Goal: Navigation & Orientation: Find specific page/section

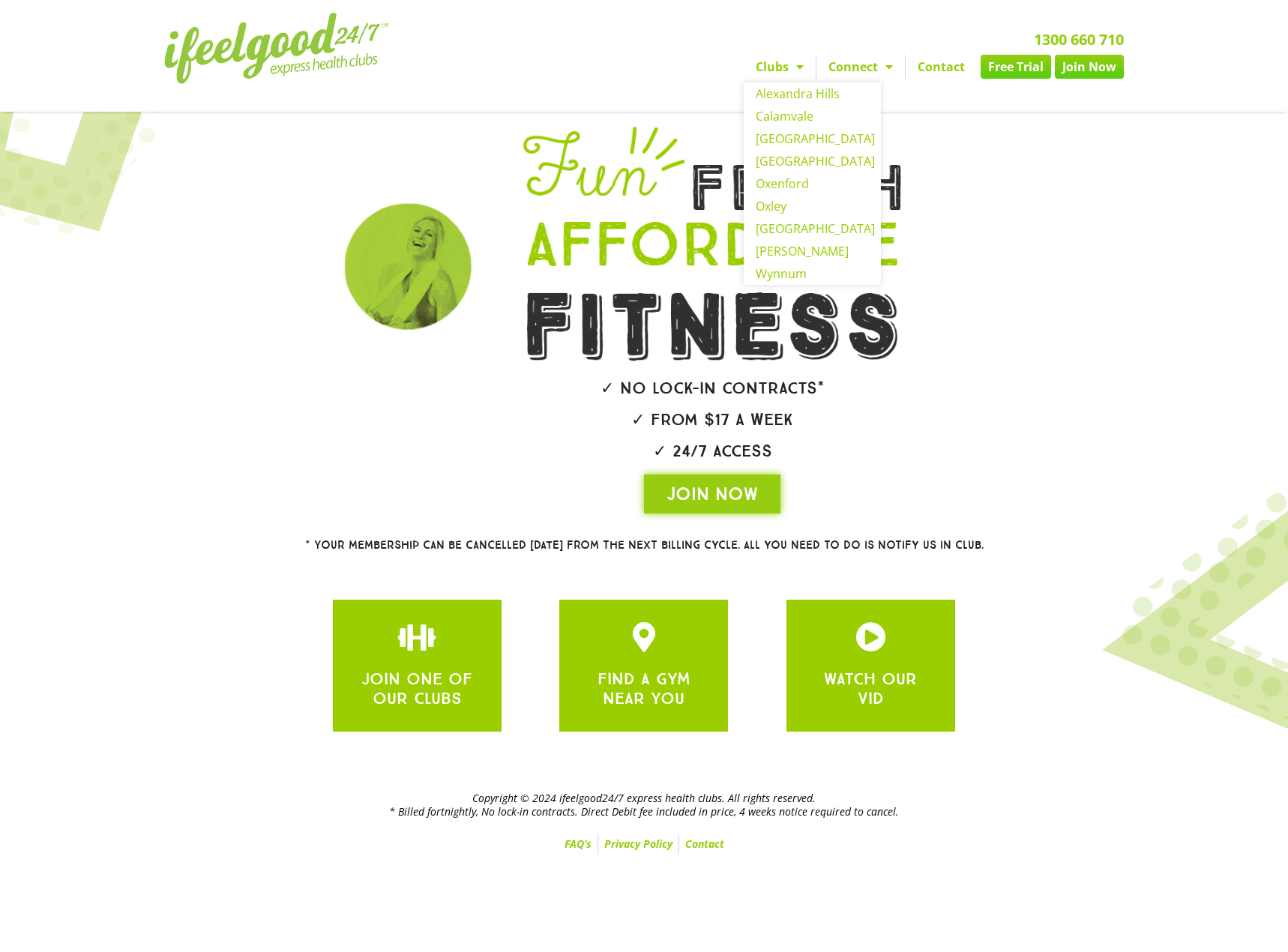
click at [780, 67] on link "Clubs" at bounding box center [780, 66] width 72 height 24
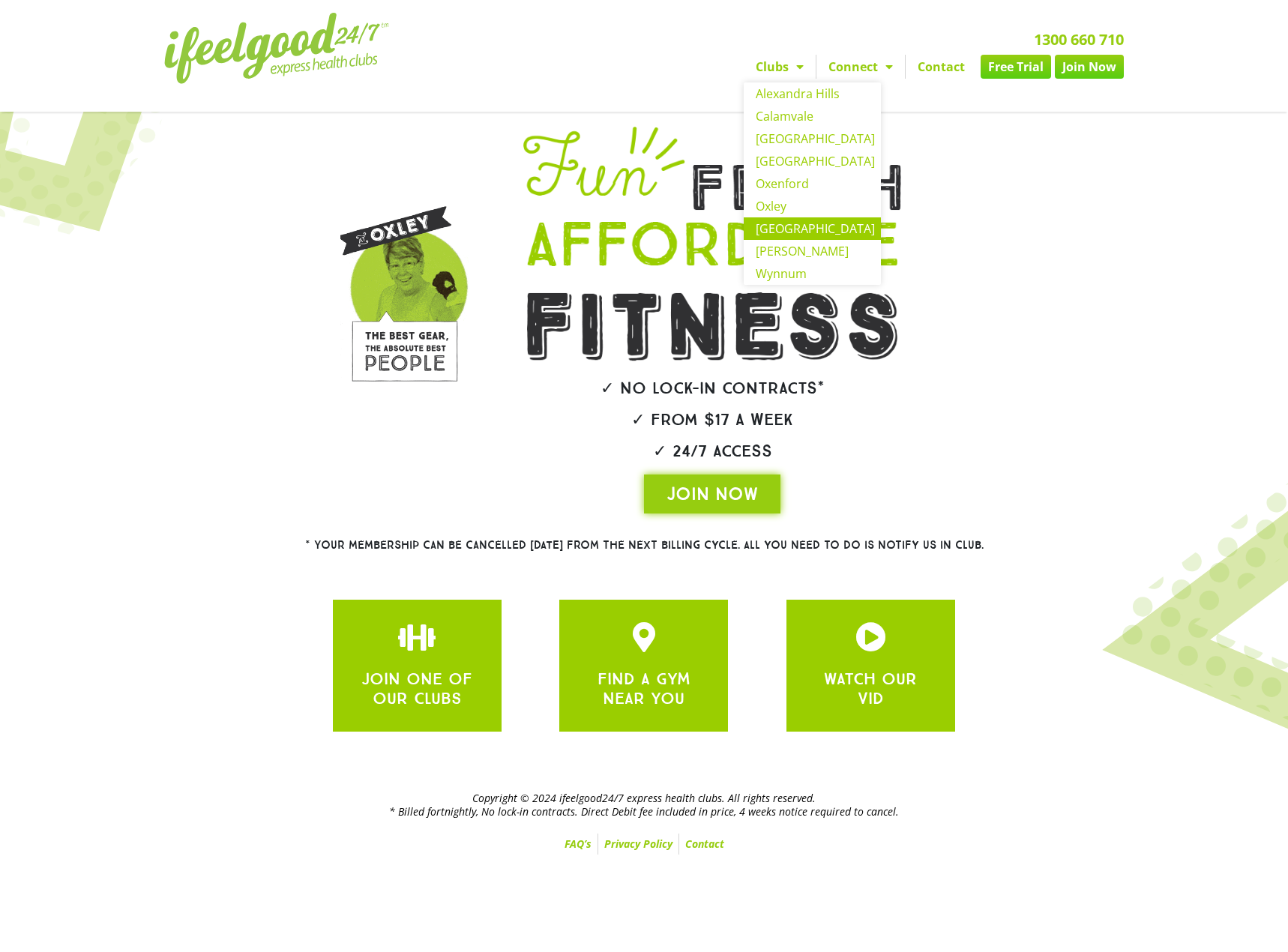
click at [808, 234] on link "[GEOGRAPHIC_DATA]" at bounding box center [812, 228] width 137 height 22
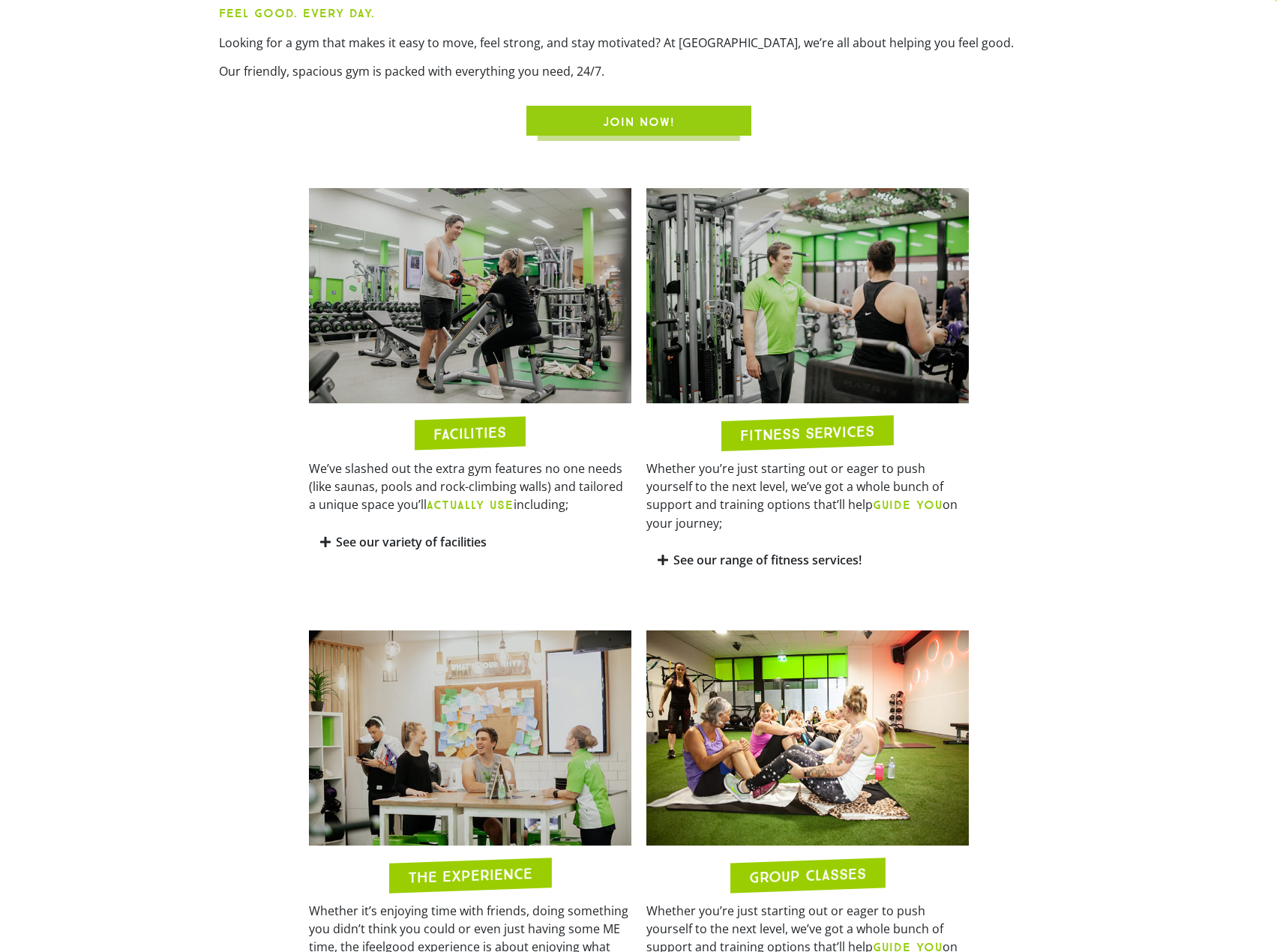
scroll to position [917, 0]
